Goal: Information Seeking & Learning: Learn about a topic

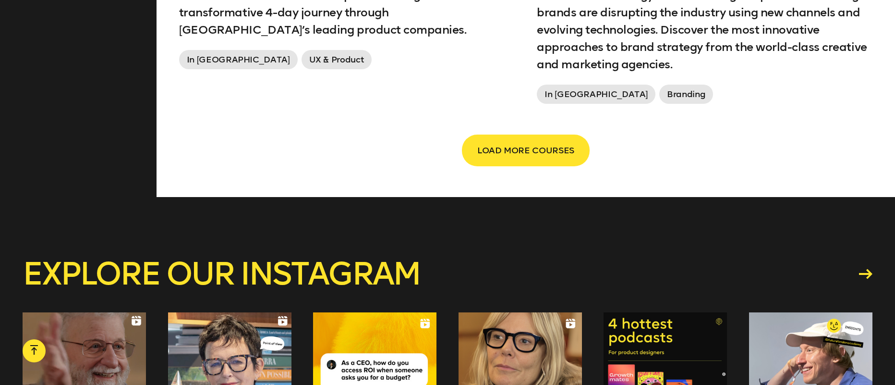
scroll to position [1878, 0]
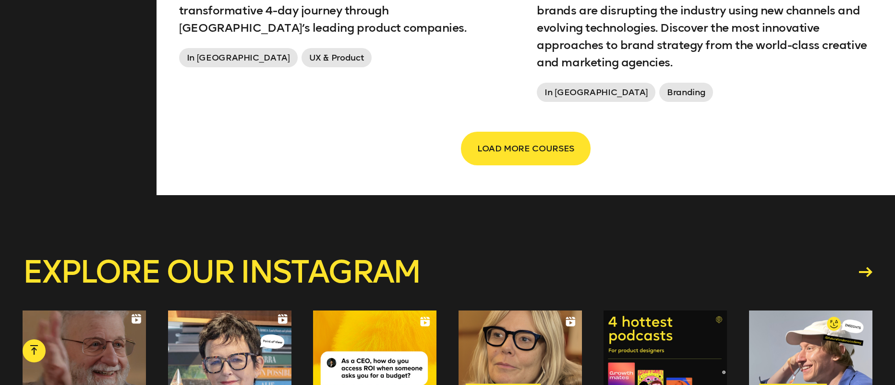
click at [498, 139] on span "LOAD MORE COURSES" at bounding box center [525, 148] width 97 height 18
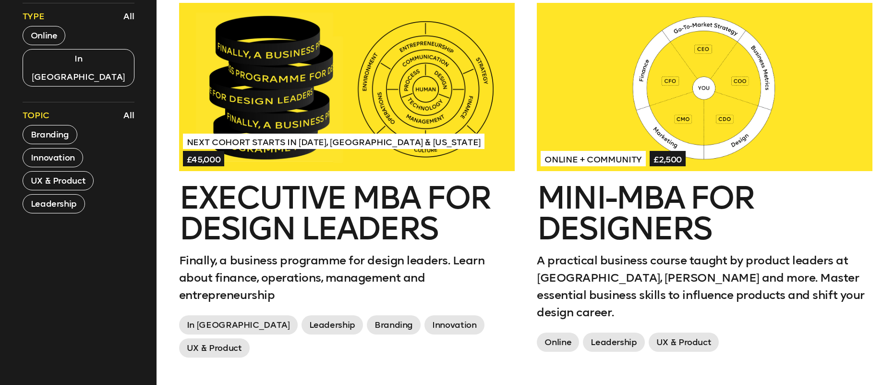
scroll to position [463, 0]
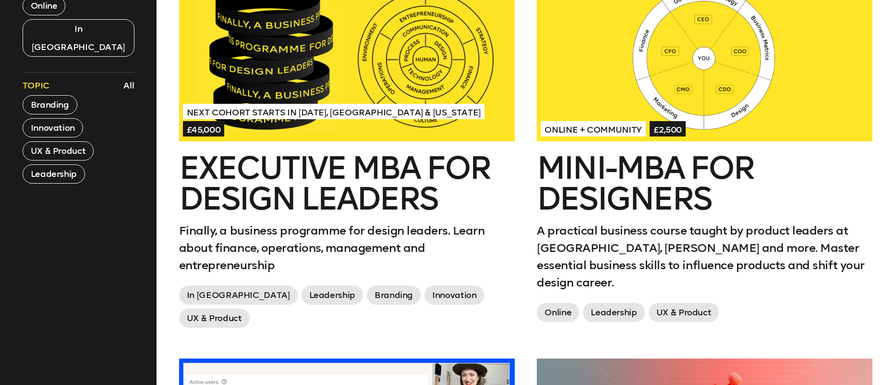
click at [333, 110] on div at bounding box center [347, 57] width 336 height 168
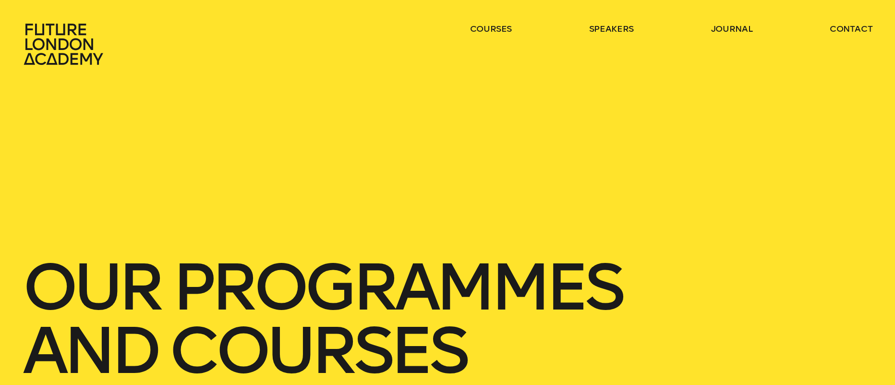
scroll to position [0, 0]
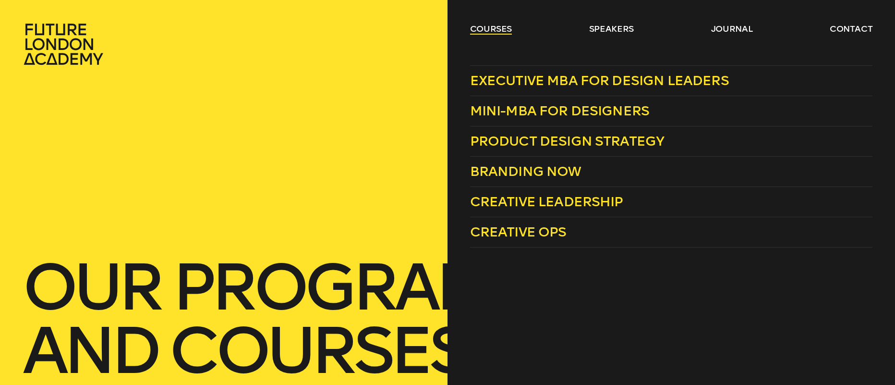
click at [495, 26] on link "courses" at bounding box center [491, 29] width 42 height 12
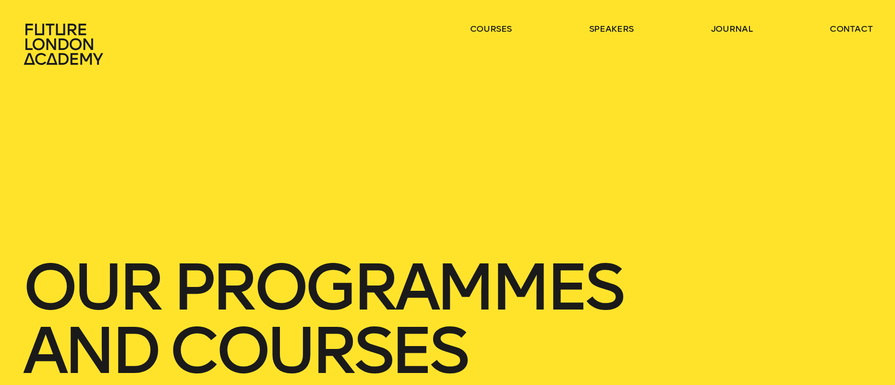
click at [515, 38] on ul "courses speakers journal contact" at bounding box center [671, 44] width 403 height 42
click at [514, 32] on ul "courses speakers journal contact" at bounding box center [671, 44] width 403 height 42
click at [512, 30] on link "courses" at bounding box center [491, 29] width 42 height 12
click at [514, 32] on ul "courses speakers journal contact" at bounding box center [671, 44] width 403 height 42
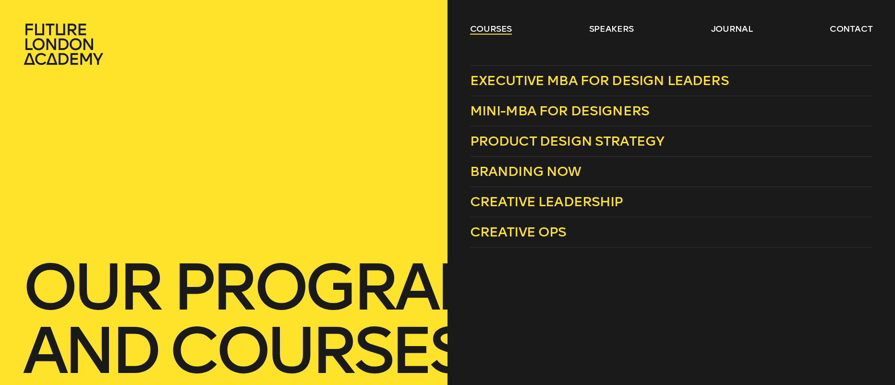
click at [502, 23] on link "courses" at bounding box center [491, 29] width 42 height 12
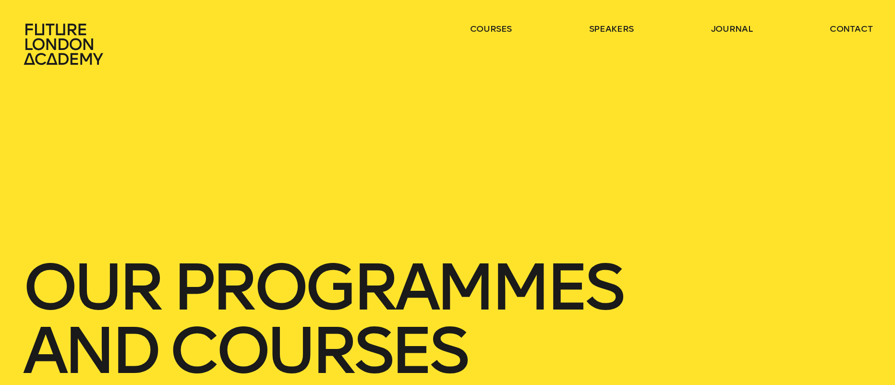
drag, startPoint x: 648, startPoint y: 33, endPoint x: 641, endPoint y: 34, distance: 7.2
click at [645, 34] on ul "courses speakers journal contact" at bounding box center [671, 44] width 403 height 42
click at [634, 29] on link "speakers" at bounding box center [611, 29] width 45 height 12
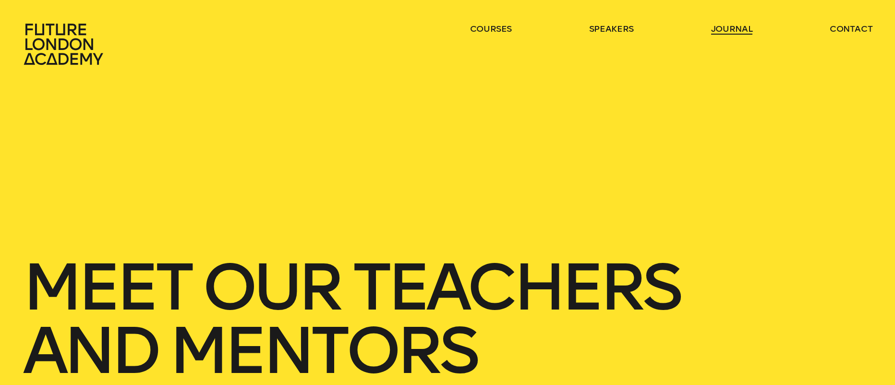
click at [729, 33] on link "journal" at bounding box center [732, 29] width 42 height 12
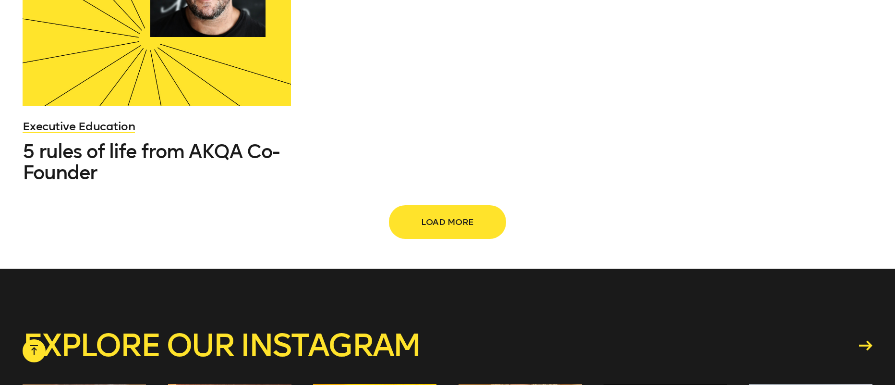
scroll to position [1497, 0]
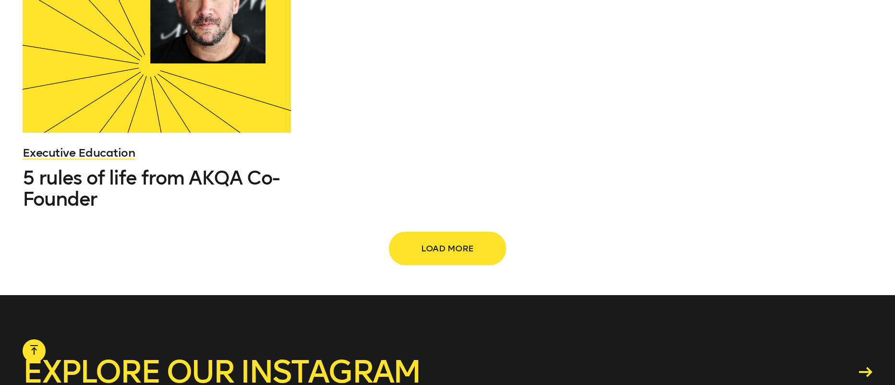
click at [451, 232] on button "Load more" at bounding box center [447, 248] width 115 height 32
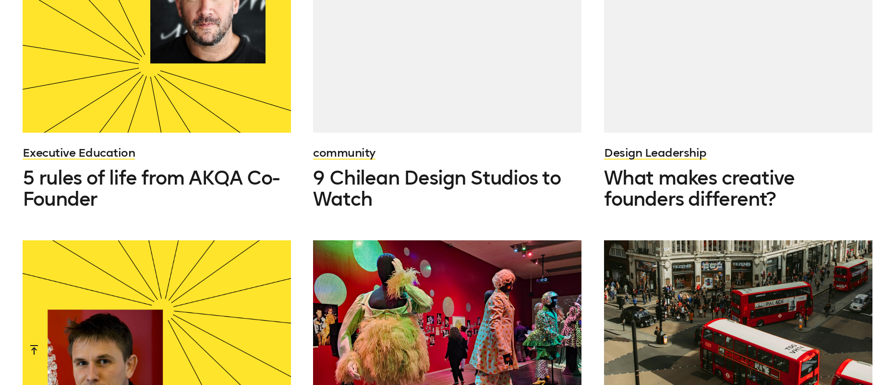
click at [459, 240] on div at bounding box center [447, 340] width 268 height 201
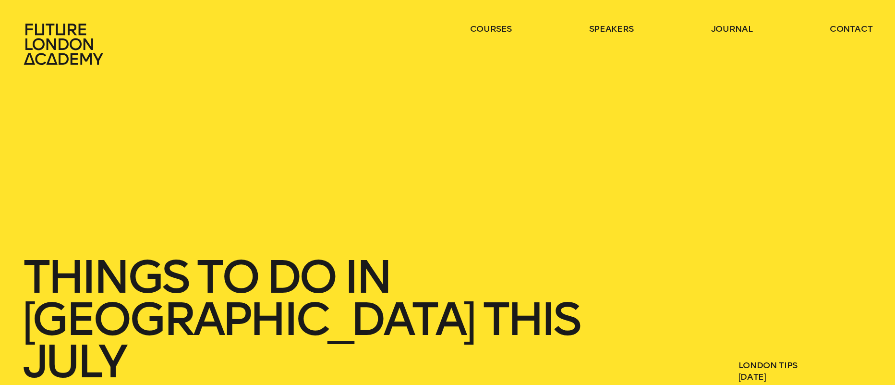
scroll to position [36, 0]
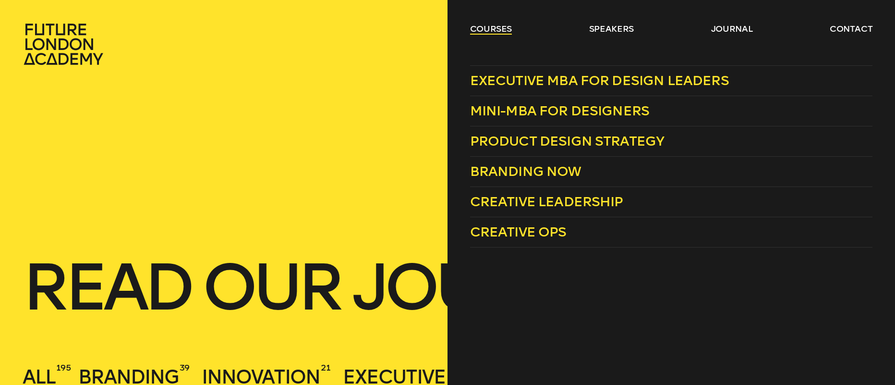
click at [490, 28] on link "courses" at bounding box center [491, 29] width 42 height 12
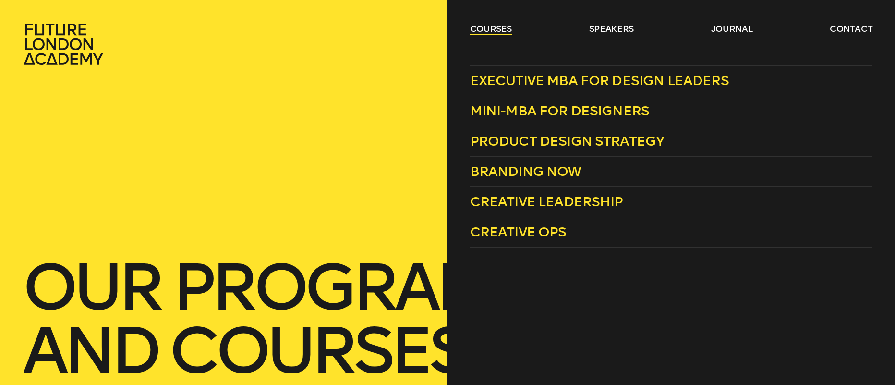
click at [508, 34] on link "courses" at bounding box center [491, 29] width 42 height 12
click at [533, 229] on span "Creative Ops" at bounding box center [518, 232] width 97 height 16
click at [492, 29] on link "courses" at bounding box center [491, 29] width 42 height 12
click at [526, 110] on span "Mini-MBA for Designers" at bounding box center [560, 111] width 180 height 16
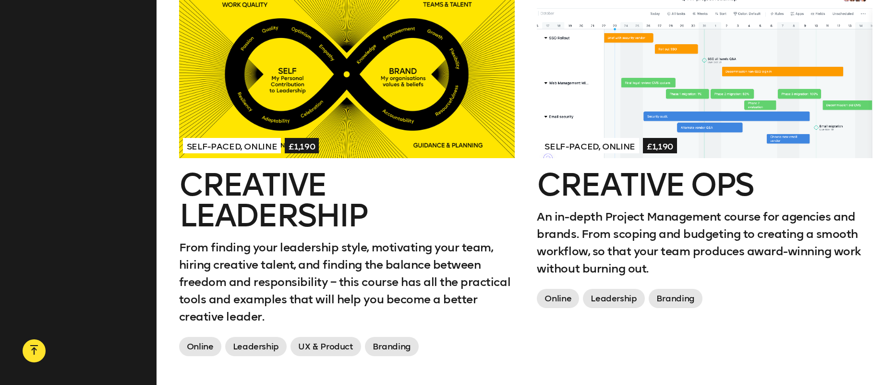
scroll to position [1264, 0]
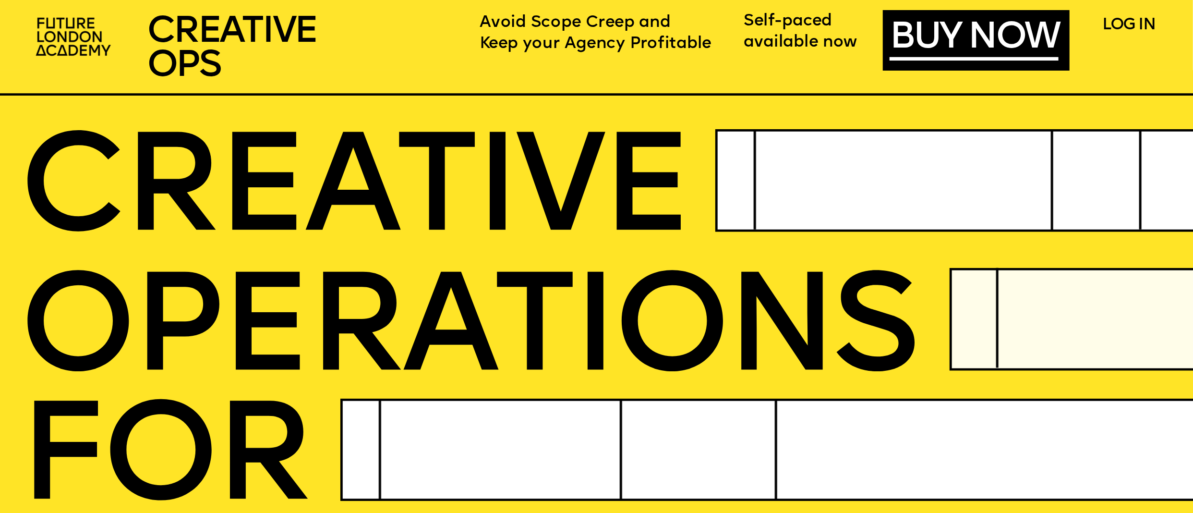
drag, startPoint x: 122, startPoint y: 41, endPoint x: 143, endPoint y: 39, distance: 20.7
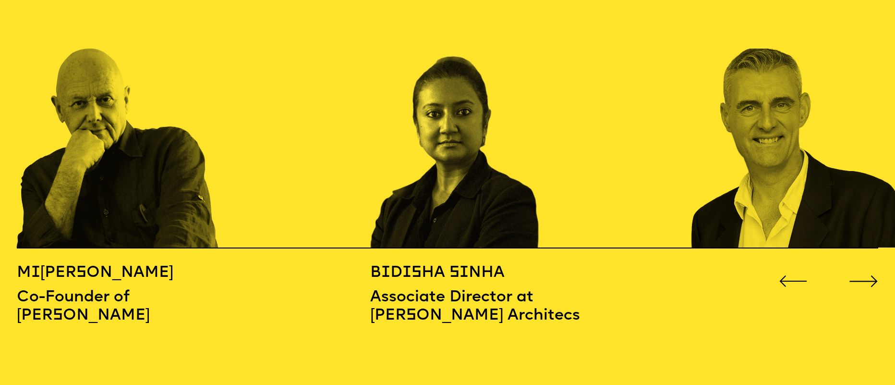
scroll to position [1407, 0]
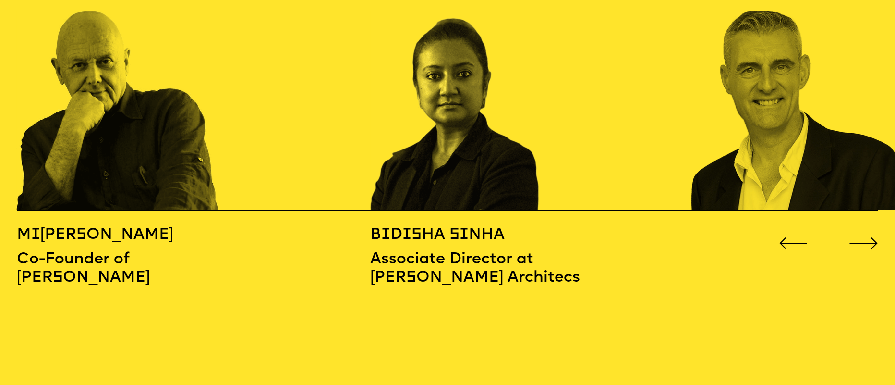
click at [872, 233] on button "Go to next slide" at bounding box center [863, 239] width 29 height 12
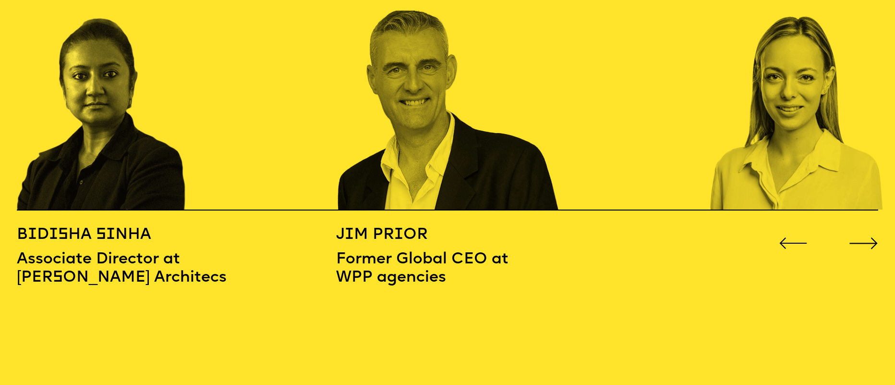
click at [872, 233] on button "Go to next slide" at bounding box center [863, 239] width 29 height 12
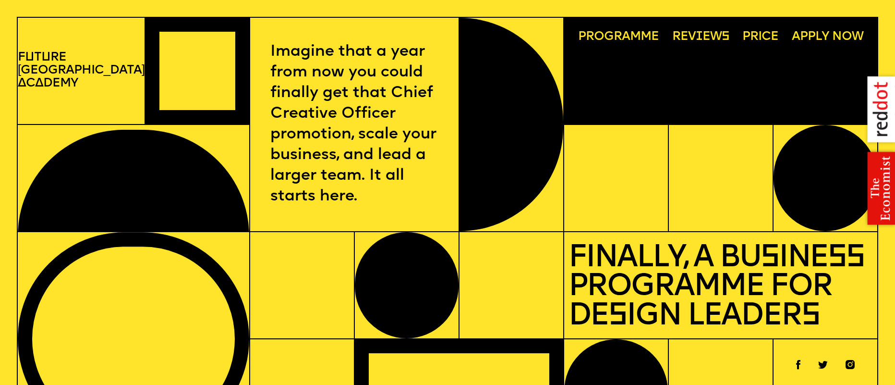
scroll to position [0, 0]
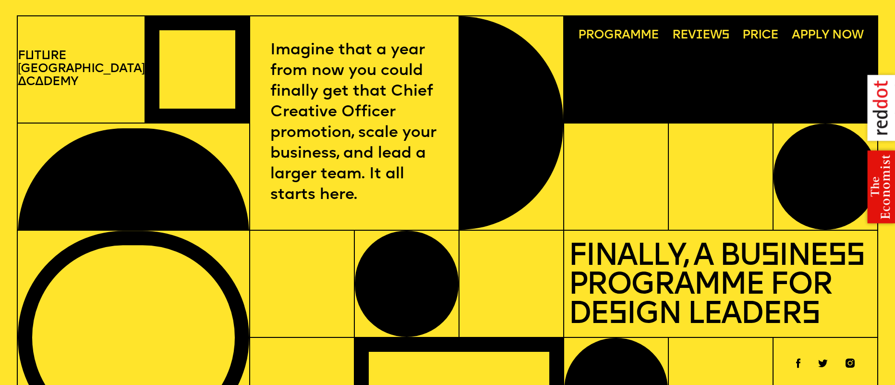
click at [768, 33] on span "Price" at bounding box center [760, 35] width 36 height 13
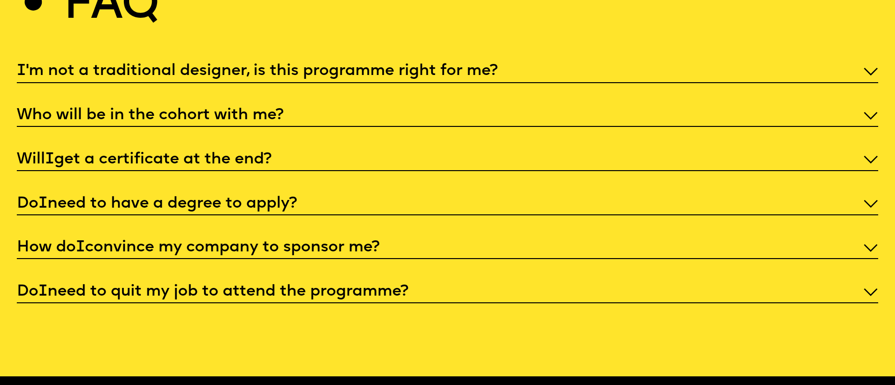
scroll to position [4318, 0]
click at [215, 61] on p "I 'm not a traditional designer, is this programme right for me?" at bounding box center [448, 71] width 862 height 21
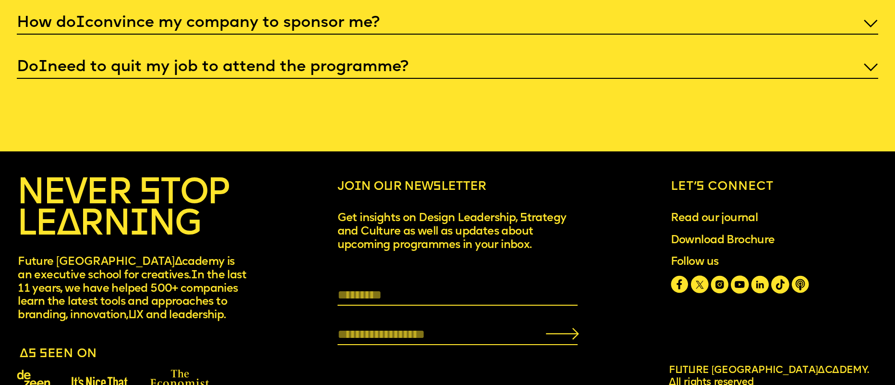
scroll to position [4596, 0]
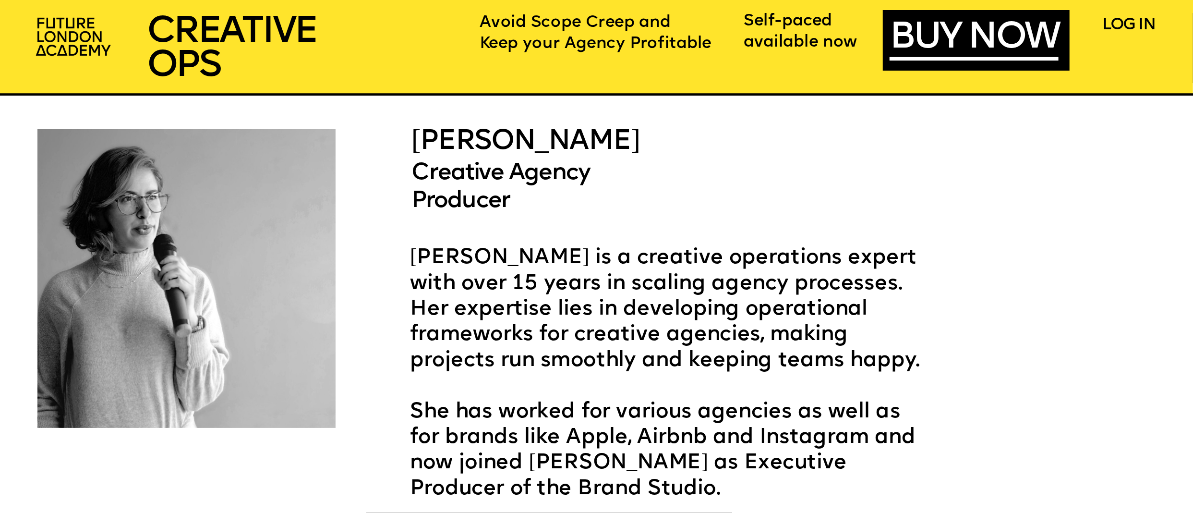
scroll to position [3271, 0]
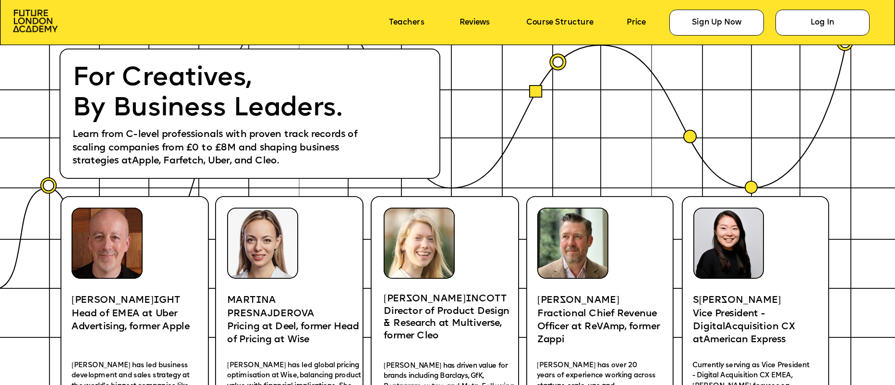
scroll to position [1792, 0]
